Goal: Information Seeking & Learning: Learn about a topic

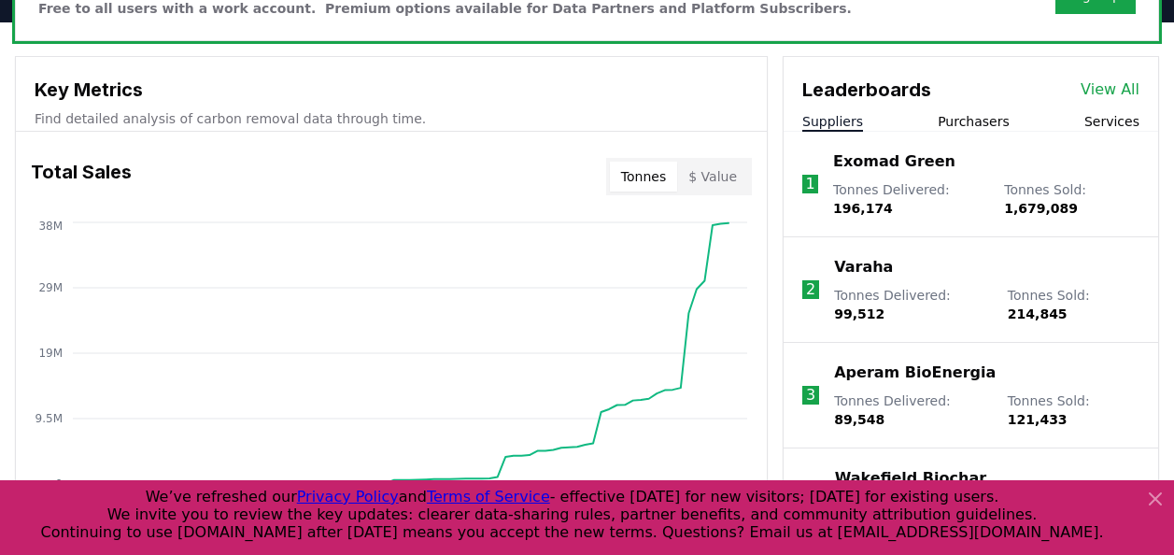
scroll to position [628, 0]
click at [834, 121] on button "Suppliers" at bounding box center [832, 122] width 61 height 19
click at [1090, 89] on link "View All" at bounding box center [1109, 90] width 59 height 22
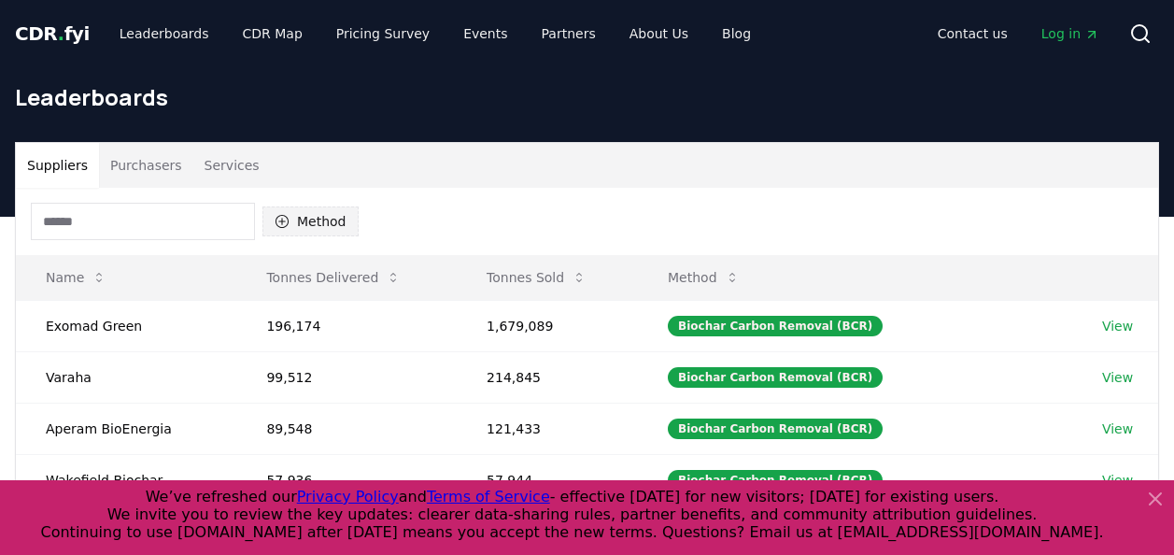
click at [318, 222] on button "Method" at bounding box center [310, 221] width 96 height 30
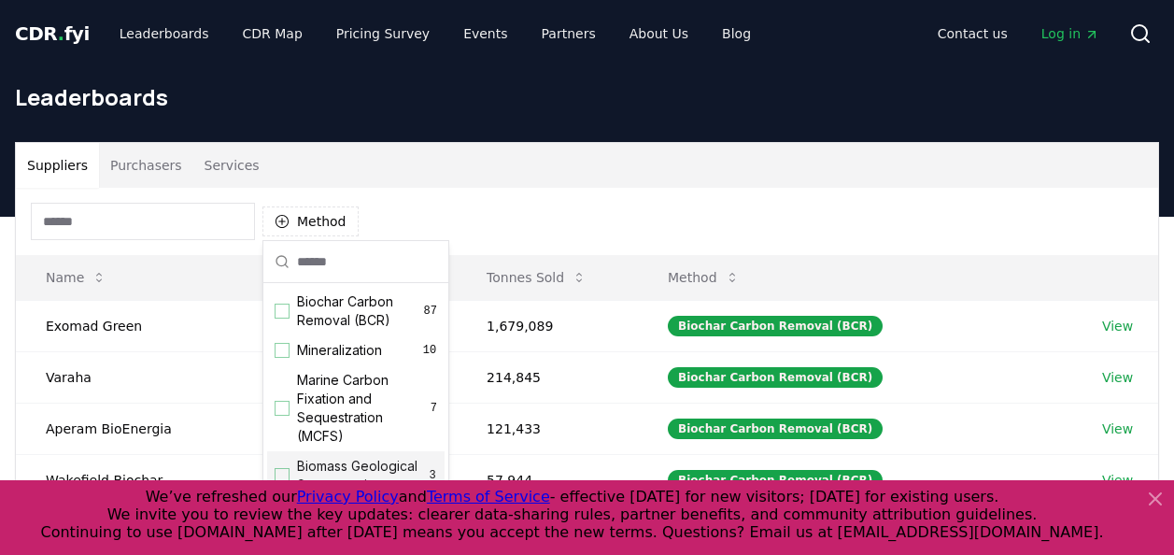
click at [540, 162] on div "Suppliers Purchasers Services" at bounding box center [587, 165] width 1142 height 45
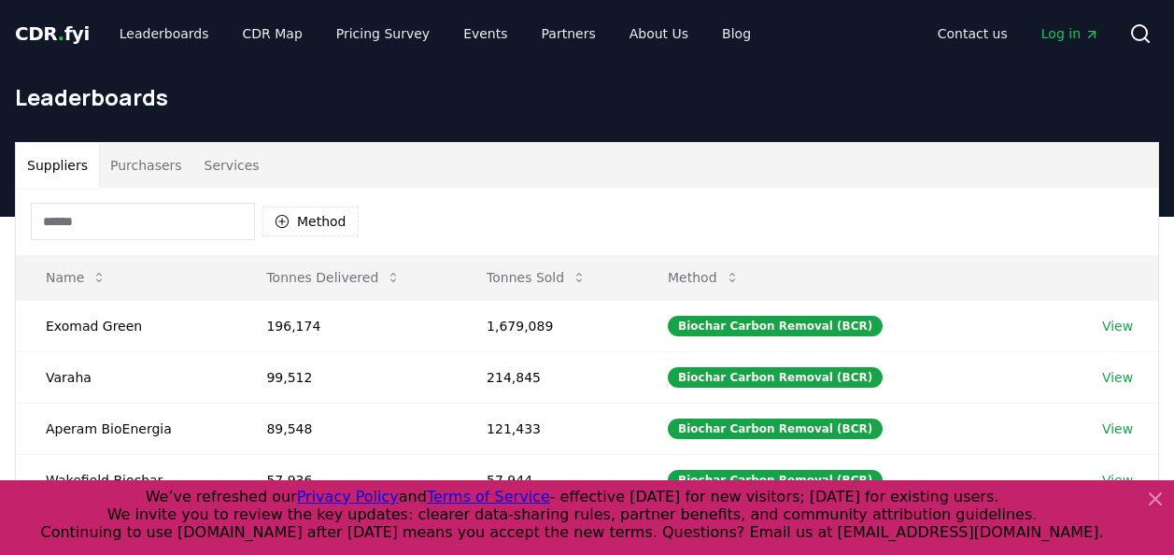
click at [144, 164] on button "Purchasers" at bounding box center [146, 165] width 94 height 45
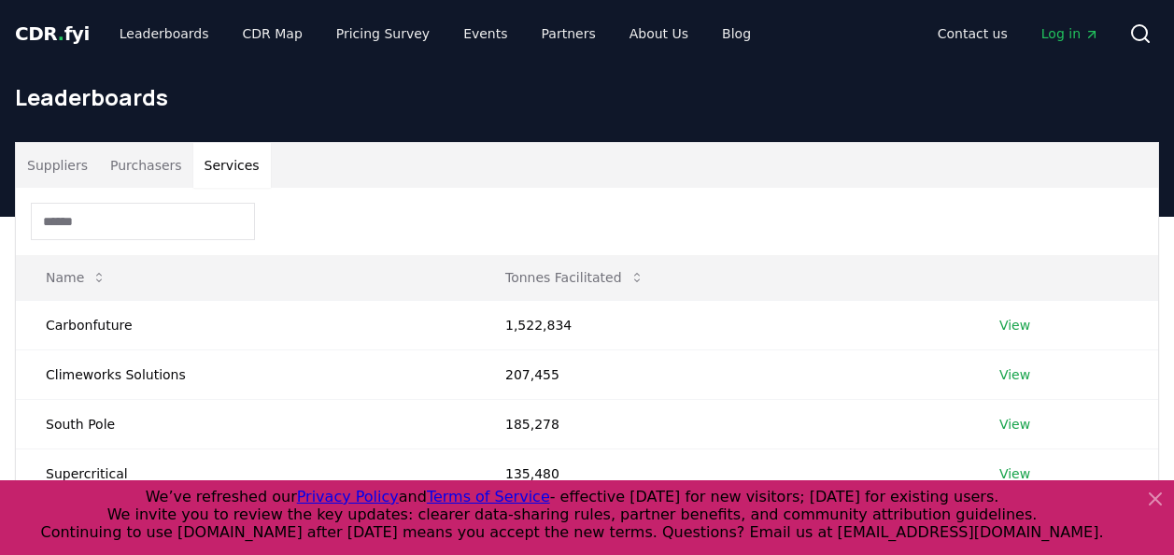
click at [238, 176] on button "Services" at bounding box center [231, 165] width 77 height 45
click at [23, 171] on button "Suppliers" at bounding box center [57, 165] width 83 height 45
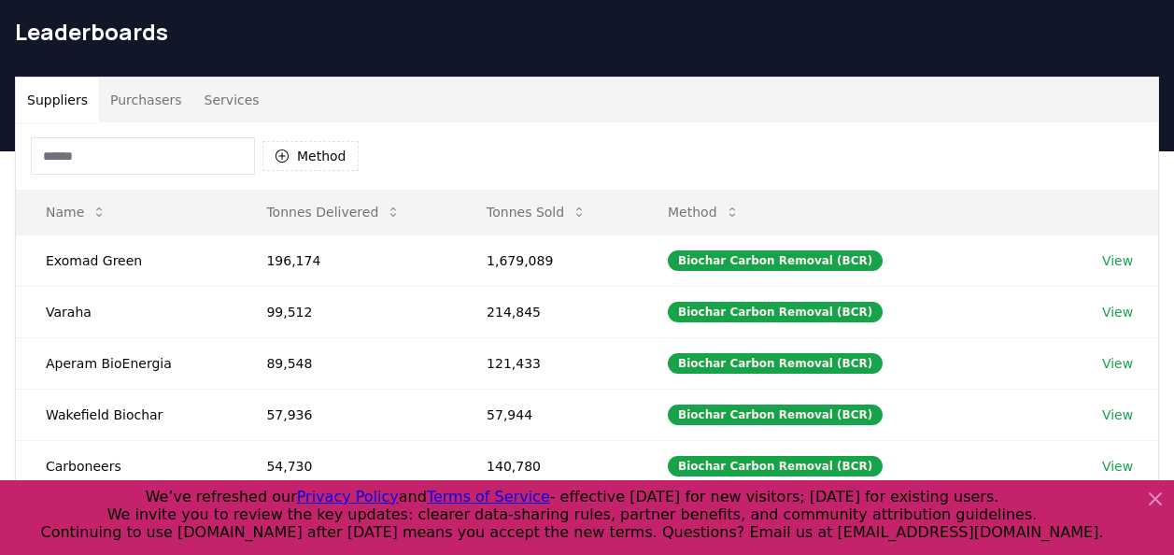
scroll to position [61, 0]
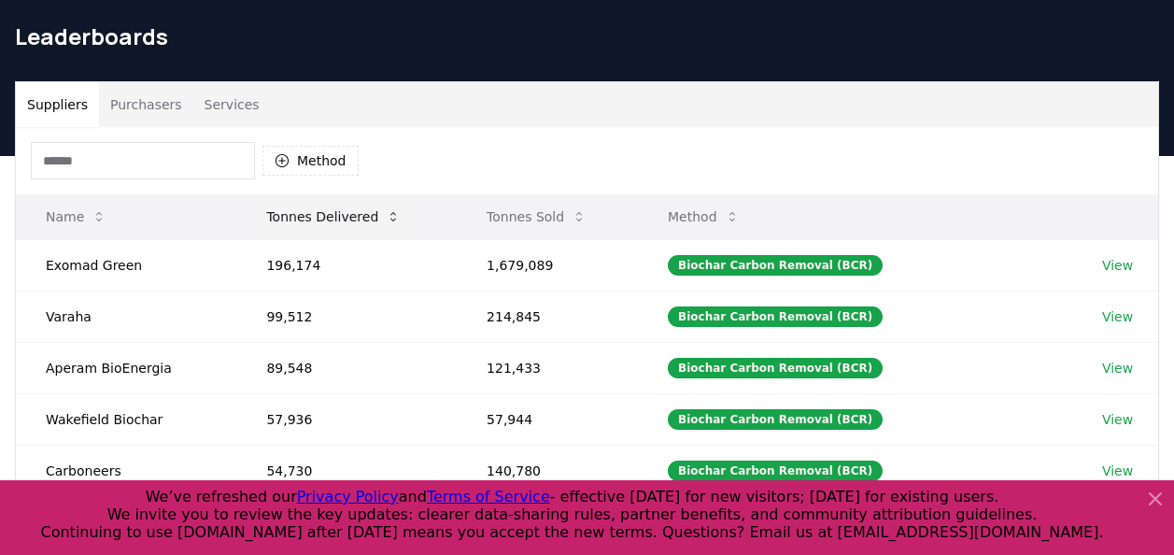
click at [353, 213] on button "Tonnes Delivered" at bounding box center [333, 216] width 164 height 37
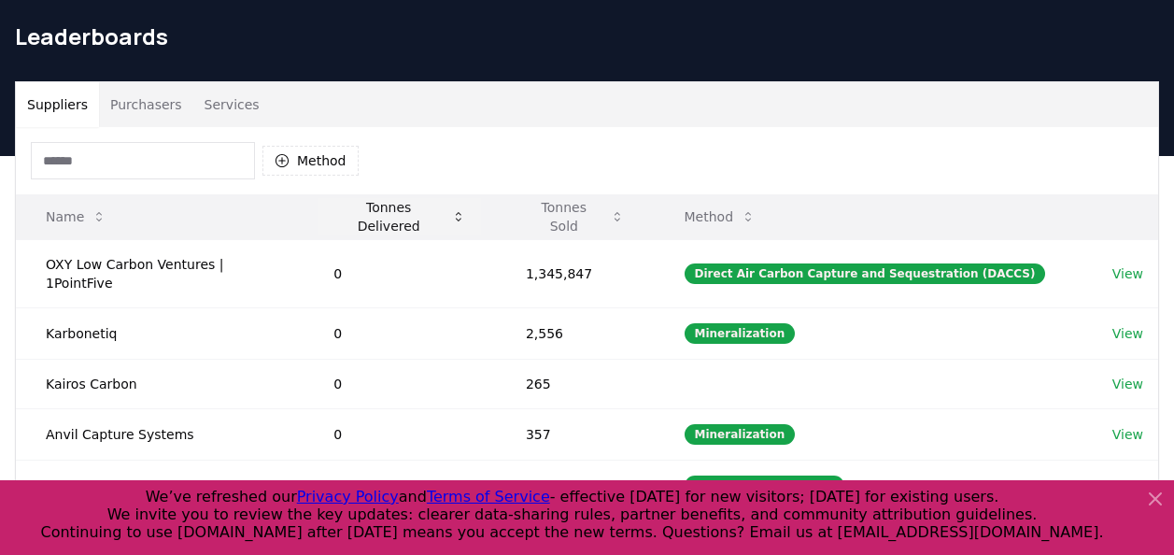
click at [388, 213] on button "Tonnes Delivered" at bounding box center [399, 216] width 162 height 37
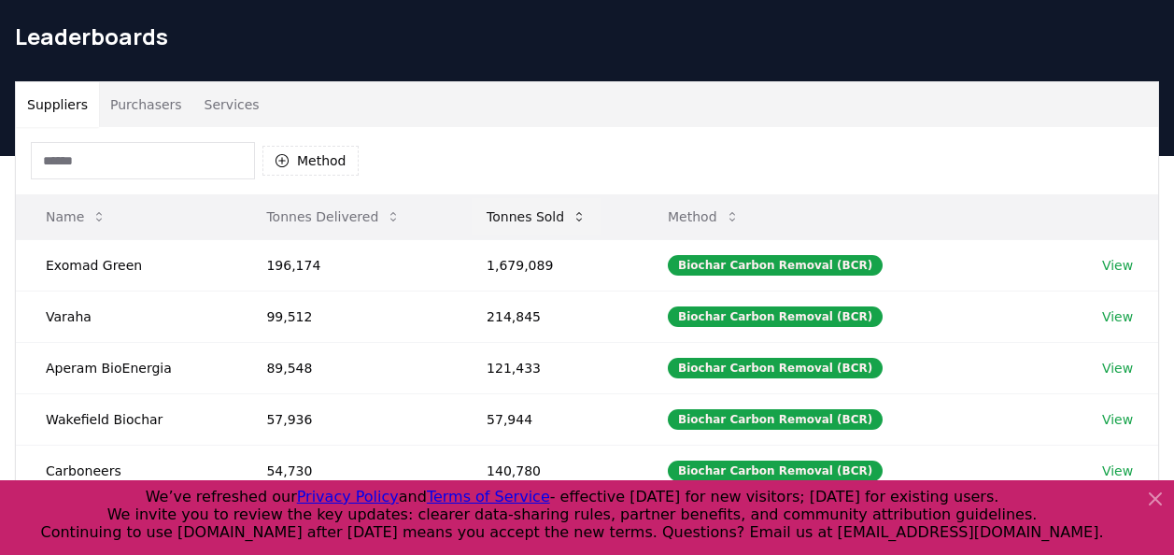
click at [535, 206] on button "Tonnes Sold" at bounding box center [536, 216] width 130 height 37
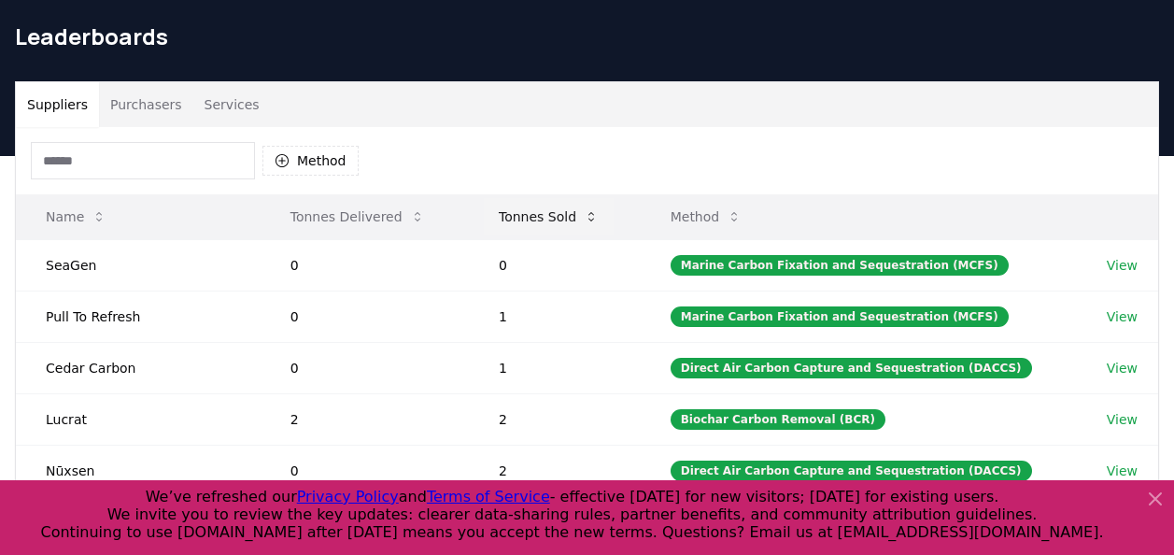
click at [585, 213] on button "Tonnes Sold" at bounding box center [549, 216] width 130 height 37
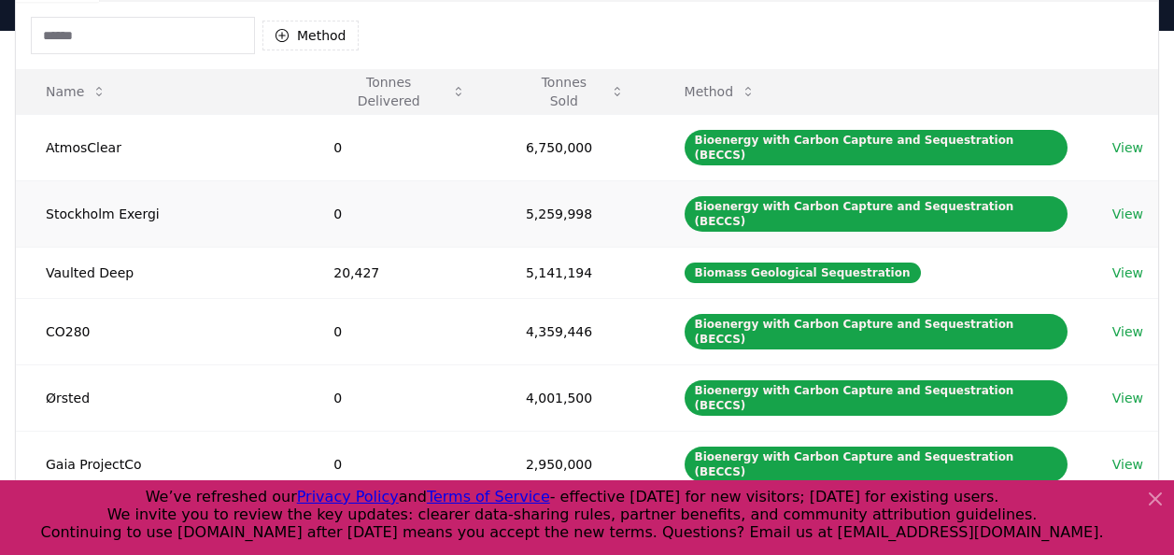
scroll to position [188, 0]
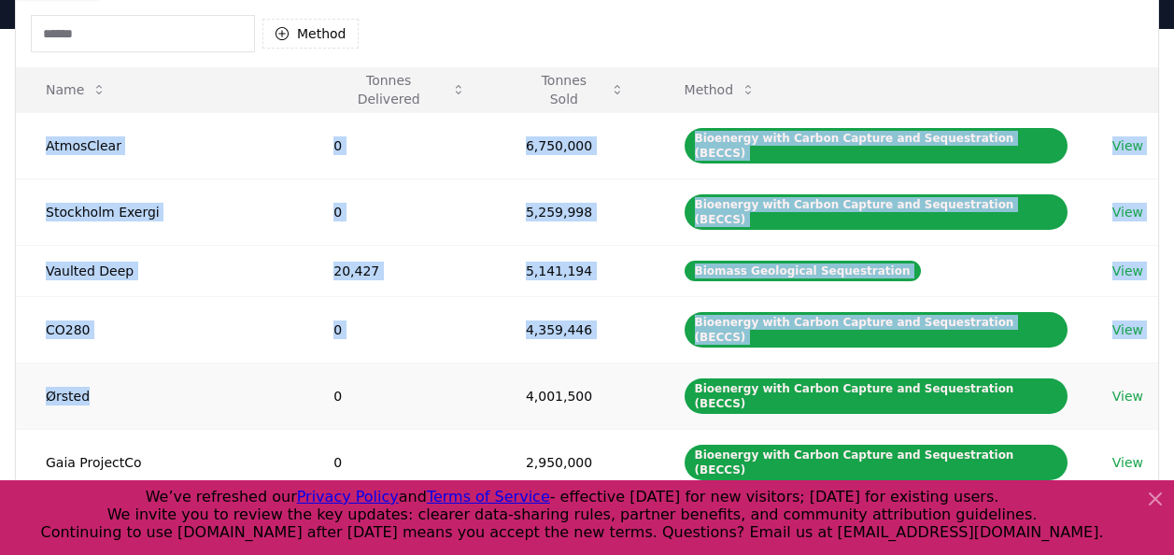
drag, startPoint x: 48, startPoint y: 140, endPoint x: 126, endPoint y: 365, distance: 238.3
click at [126, 365] on tbody "AtmosClear 0 6,750,000 Bioenergy with Carbon Capture and Sequestration (BECCS) …" at bounding box center [587, 422] width 1142 height 620
click at [126, 366] on td "Ørsted" at bounding box center [160, 395] width 288 height 66
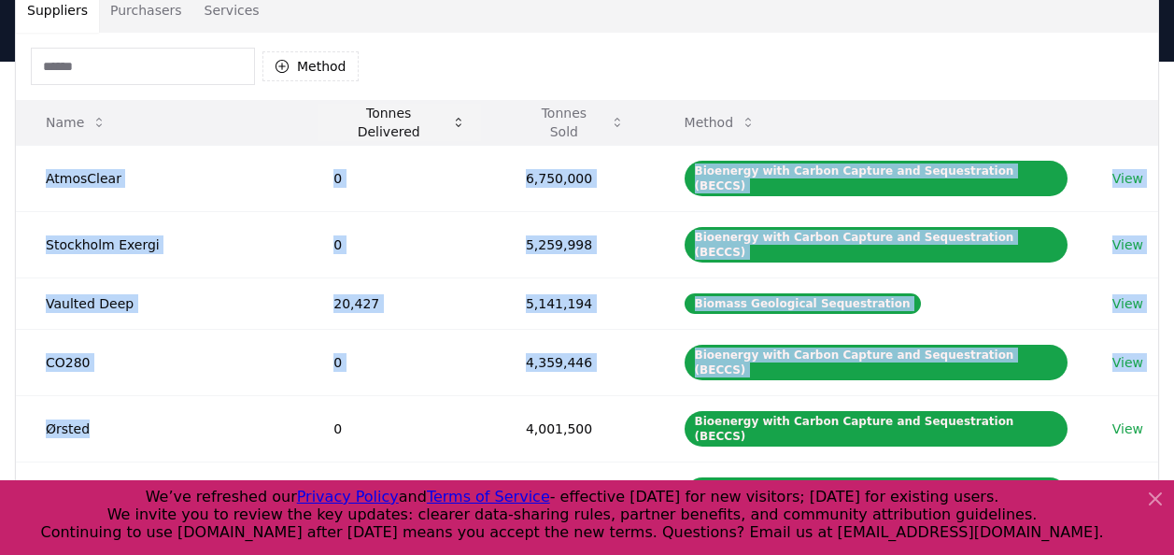
click at [400, 105] on button "Tonnes Delivered" at bounding box center [399, 122] width 162 height 37
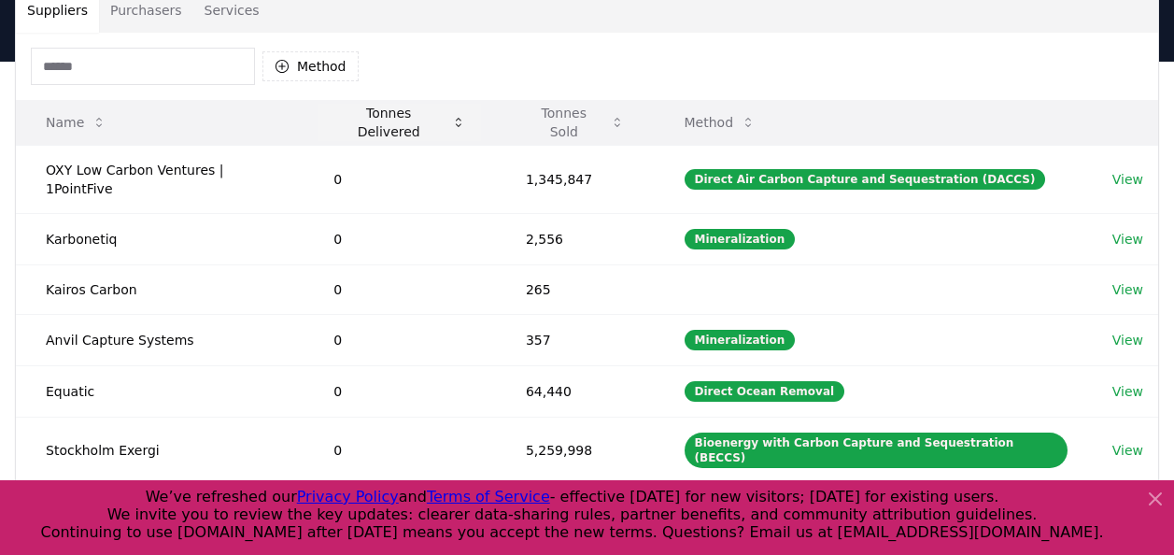
click at [400, 121] on button "Tonnes Delivered" at bounding box center [399, 122] width 162 height 37
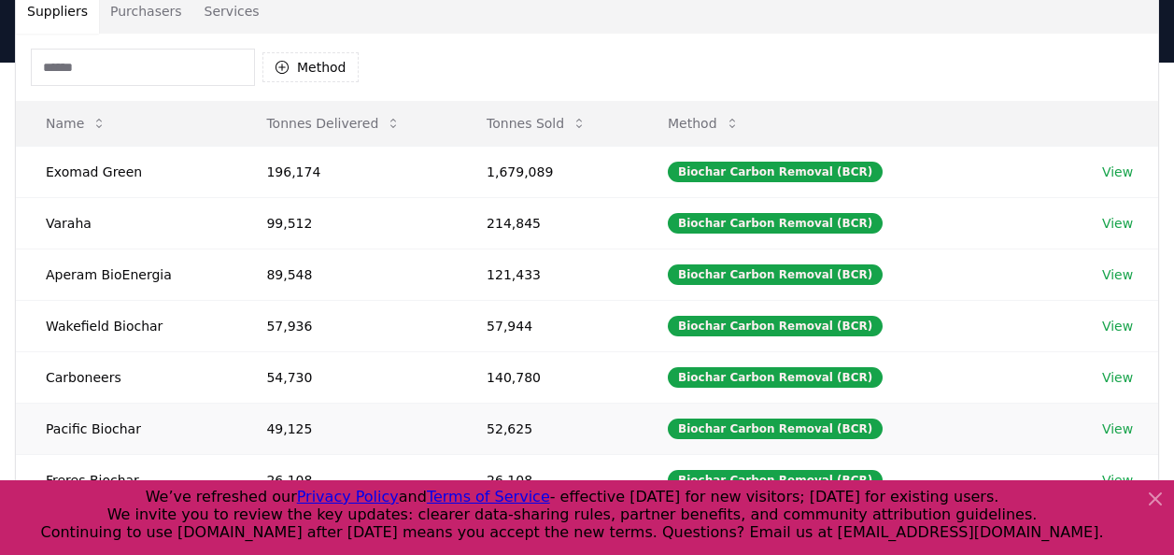
scroll to position [64, 0]
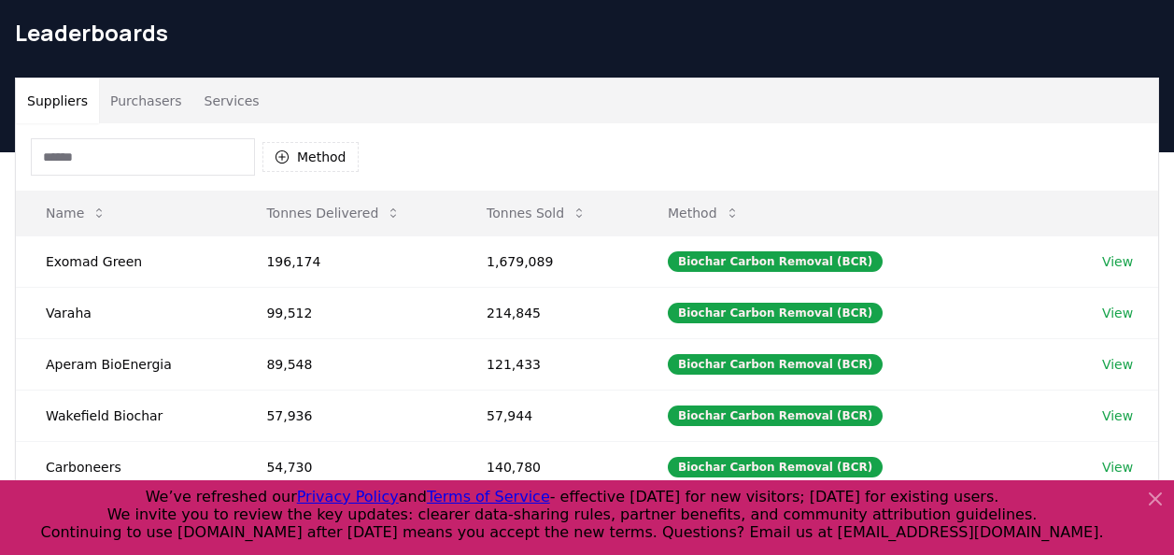
click at [212, 94] on button "Services" at bounding box center [231, 100] width 77 height 45
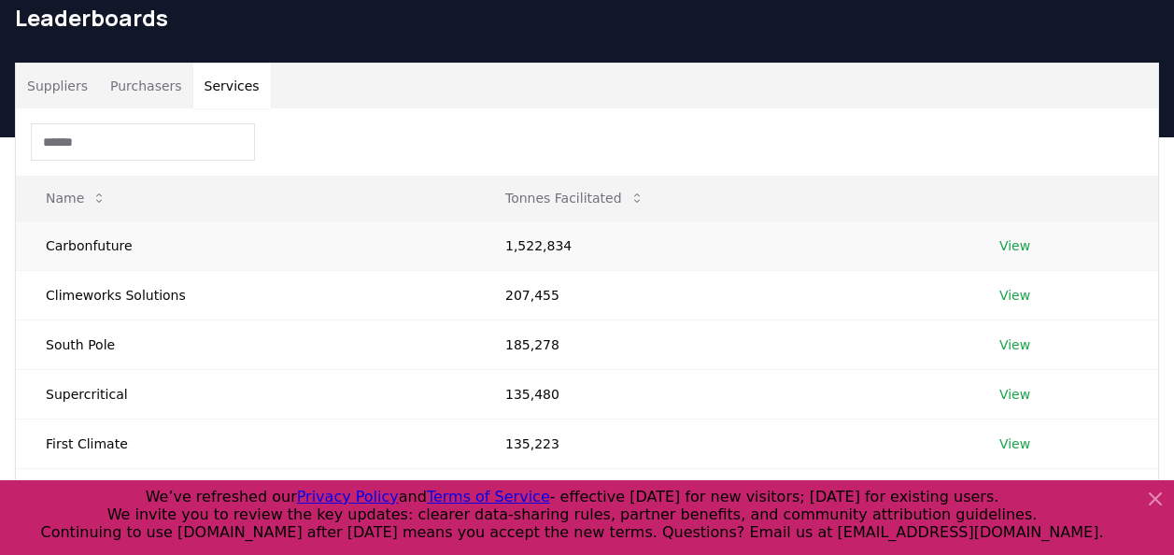
scroll to position [69, 0]
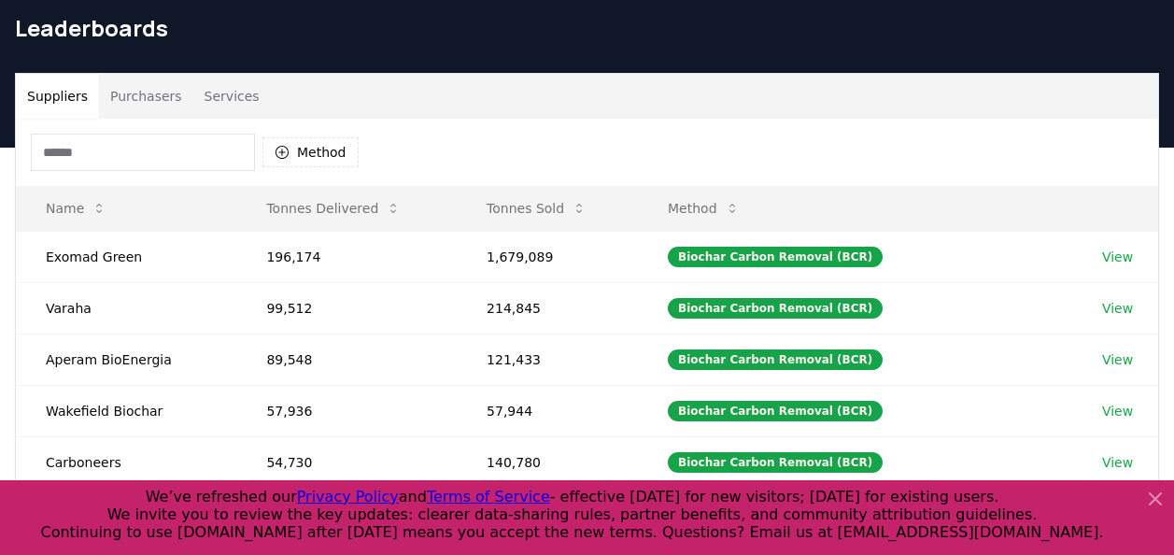
click at [58, 103] on button "Suppliers" at bounding box center [57, 96] width 83 height 45
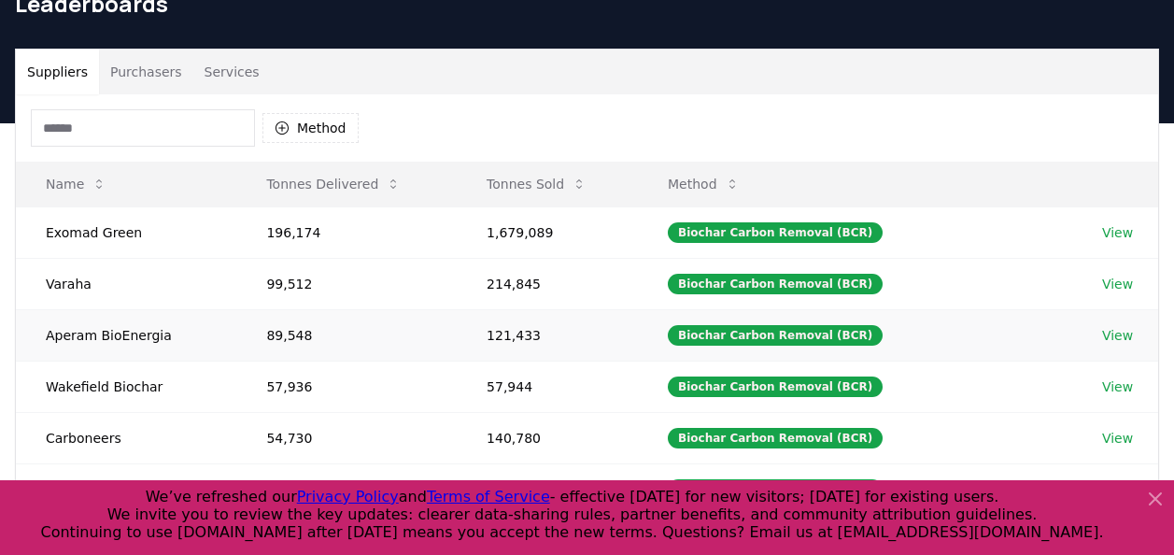
scroll to position [94, 0]
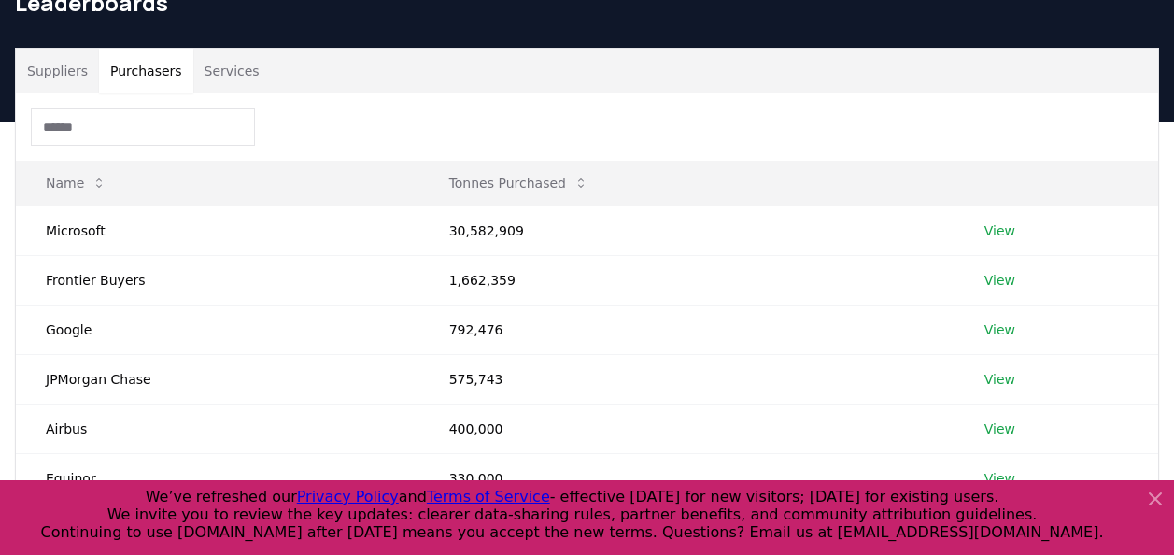
click at [136, 62] on button "Purchasers" at bounding box center [146, 71] width 94 height 45
click at [49, 72] on button "Suppliers" at bounding box center [57, 71] width 83 height 45
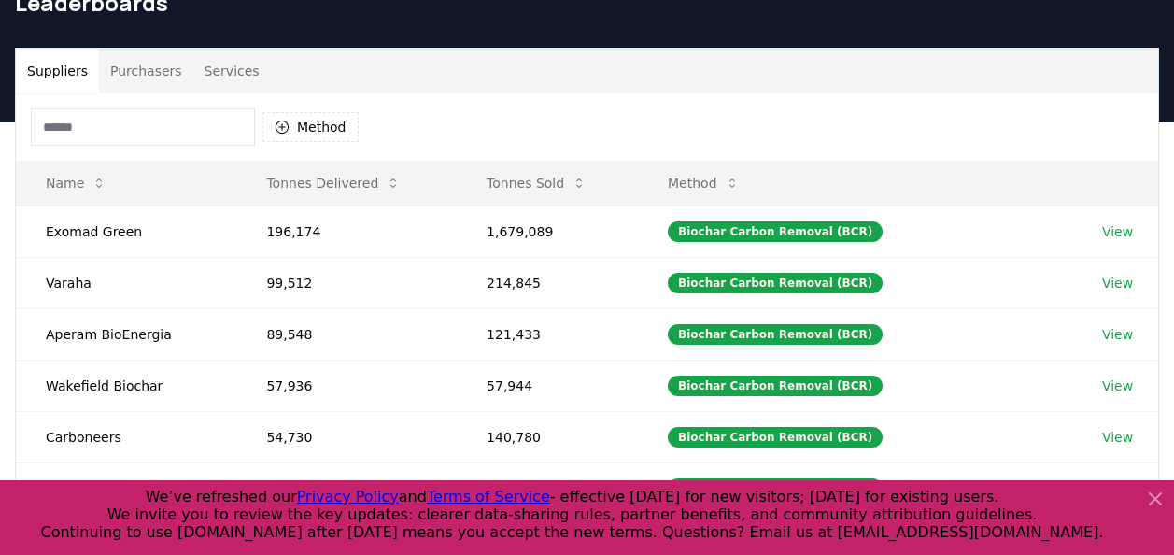
click at [128, 65] on button "Purchasers" at bounding box center [146, 71] width 94 height 45
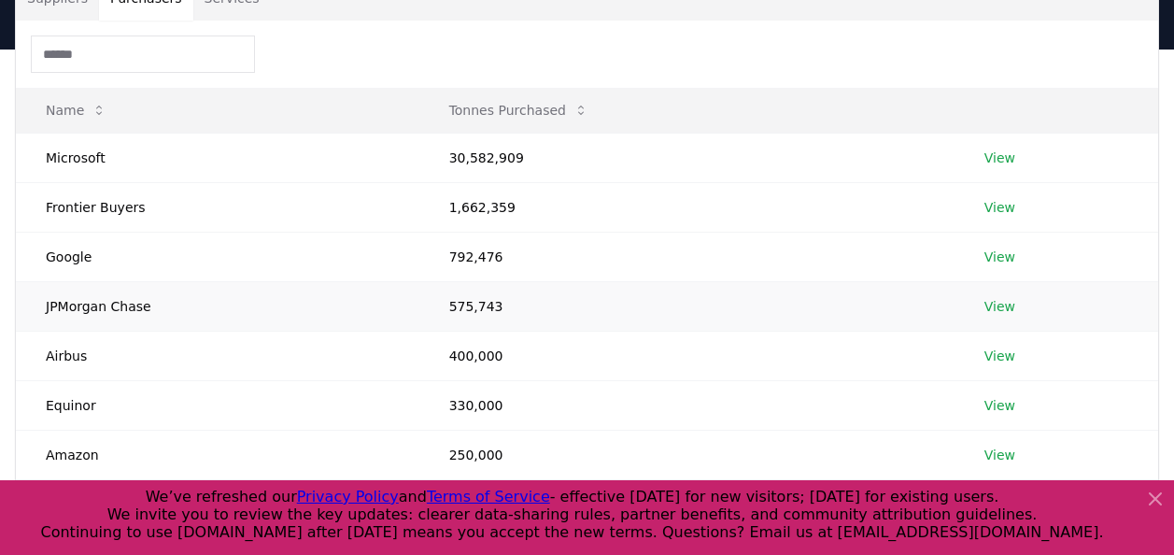
scroll to position [168, 0]
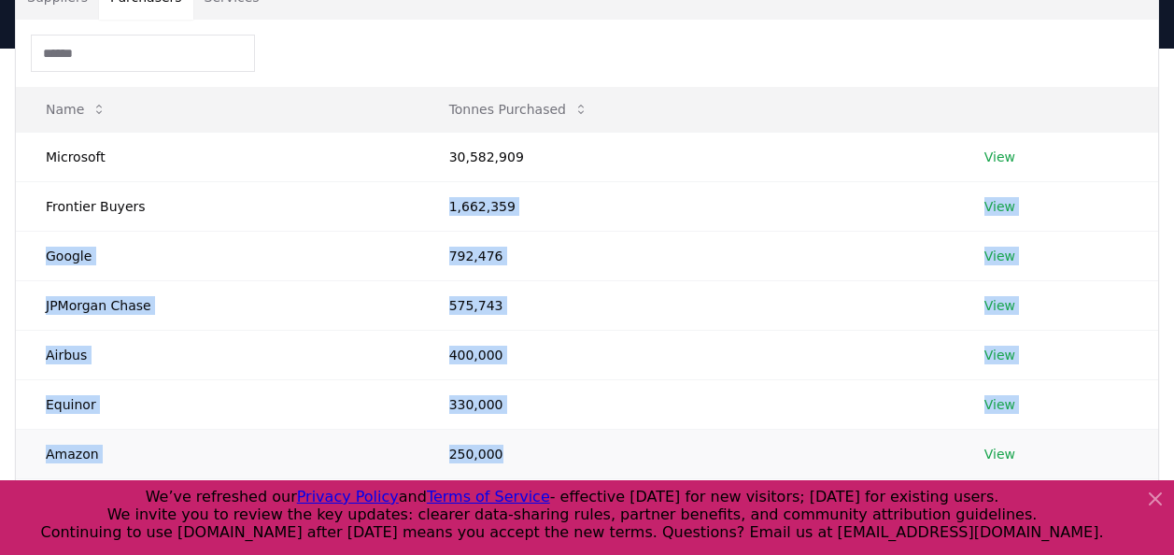
drag, startPoint x: 446, startPoint y: 203, endPoint x: 516, endPoint y: 449, distance: 256.2
click at [516, 449] on tbody "Microsoft 30,582,909 View Frontier Buyers 1,662,359 View Google 792,476 View JP…" at bounding box center [587, 379] width 1142 height 495
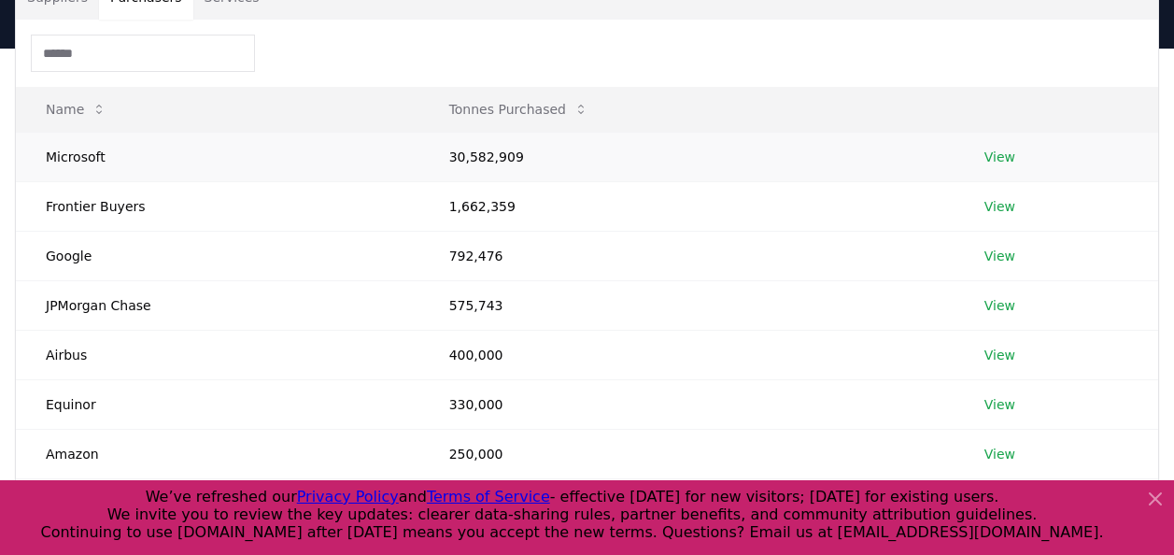
drag, startPoint x: 516, startPoint y: 449, endPoint x: 513, endPoint y: 152, distance: 296.9
click at [513, 152] on td "30,582,909" at bounding box center [686, 156] width 535 height 49
drag, startPoint x: 518, startPoint y: 152, endPoint x: 429, endPoint y: 152, distance: 89.6
click at [429, 152] on td "30,582,909" at bounding box center [686, 156] width 535 height 49
drag, startPoint x: 429, startPoint y: 152, endPoint x: 471, endPoint y: 302, distance: 156.3
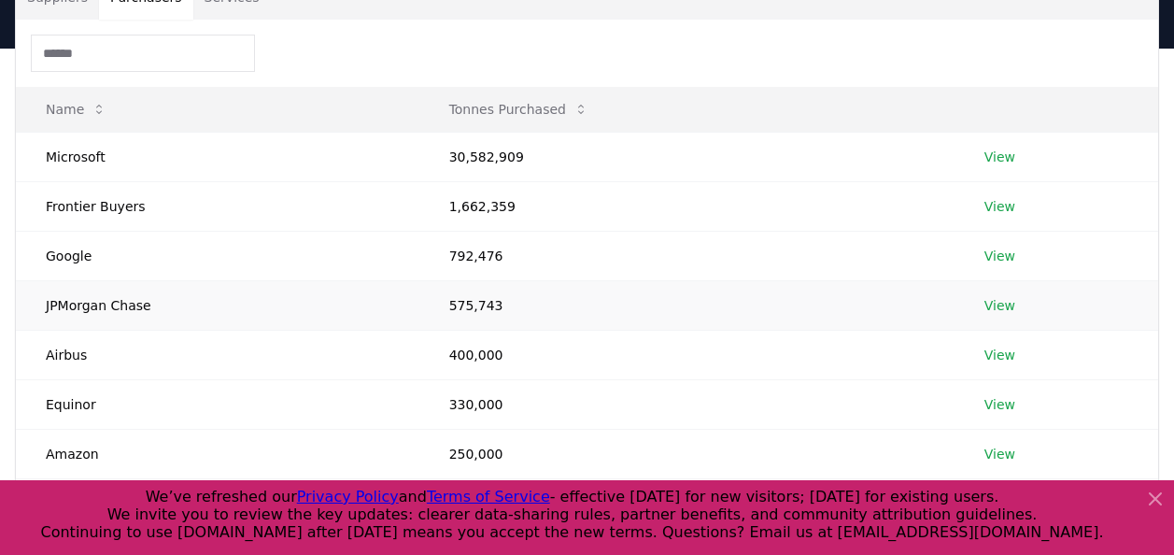
click at [471, 302] on td "575,743" at bounding box center [686, 304] width 535 height 49
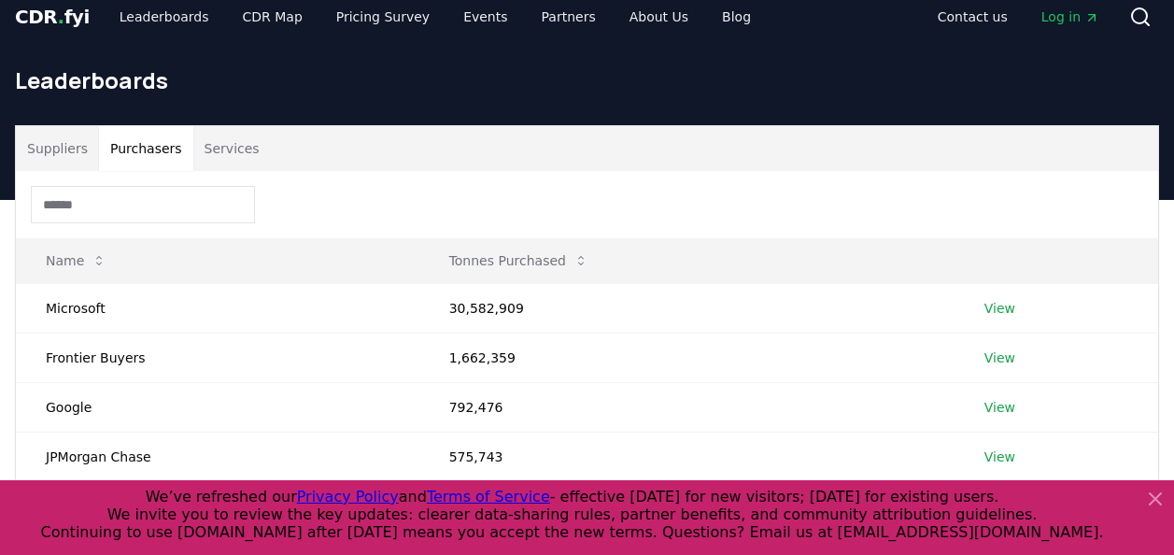
scroll to position [0, 0]
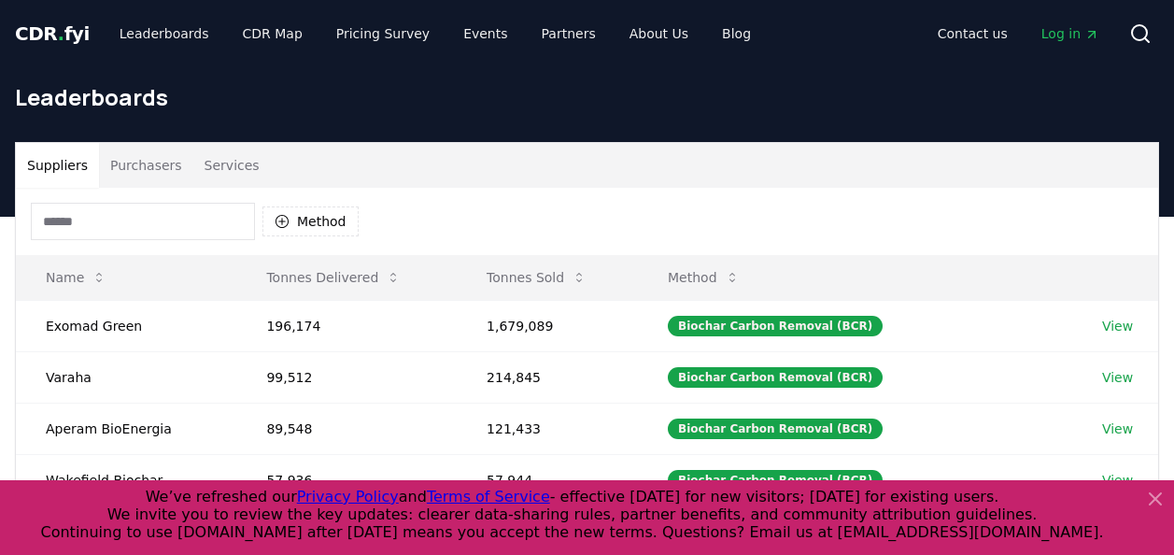
click at [17, 144] on button "Suppliers" at bounding box center [57, 165] width 83 height 45
